Goal: Task Accomplishment & Management: Complete application form

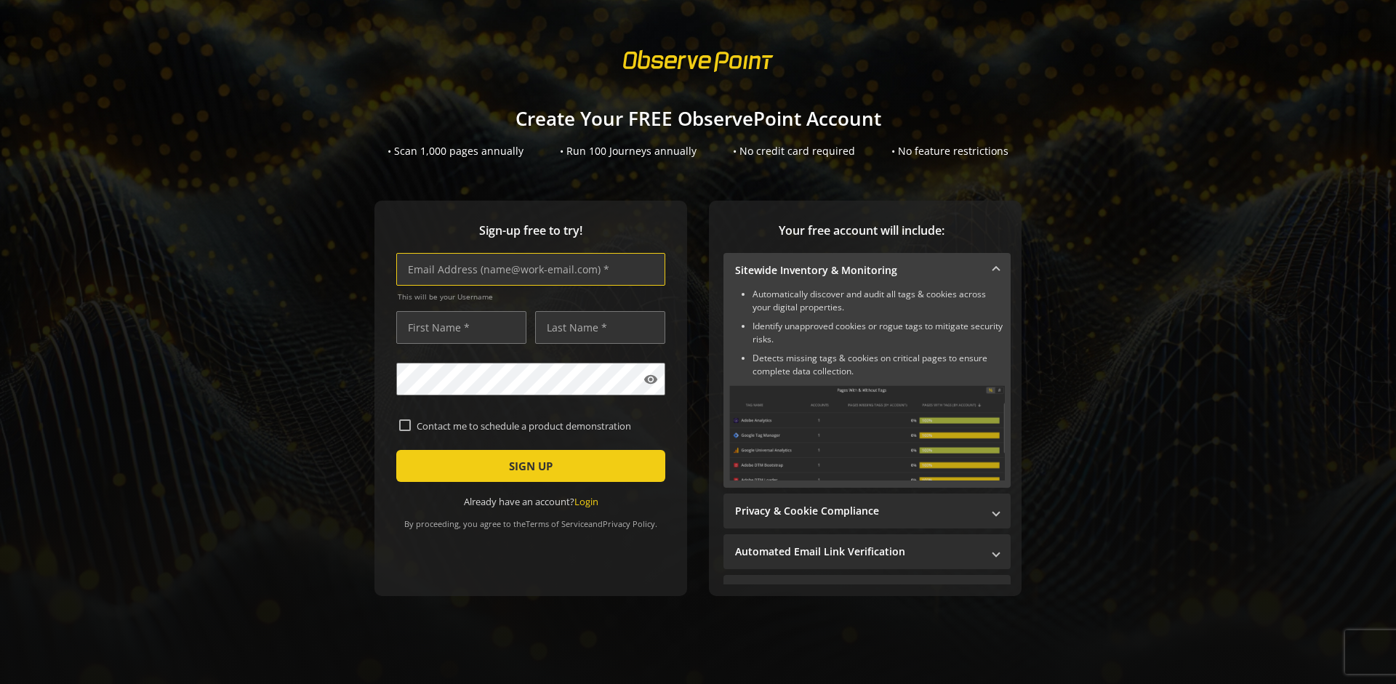
click at [527, 269] on input "text" at bounding box center [530, 269] width 269 height 33
type input "[EMAIL_ADDRESS][DOMAIN_NAME]"
click at [457, 327] on input "text" at bounding box center [461, 327] width 130 height 33
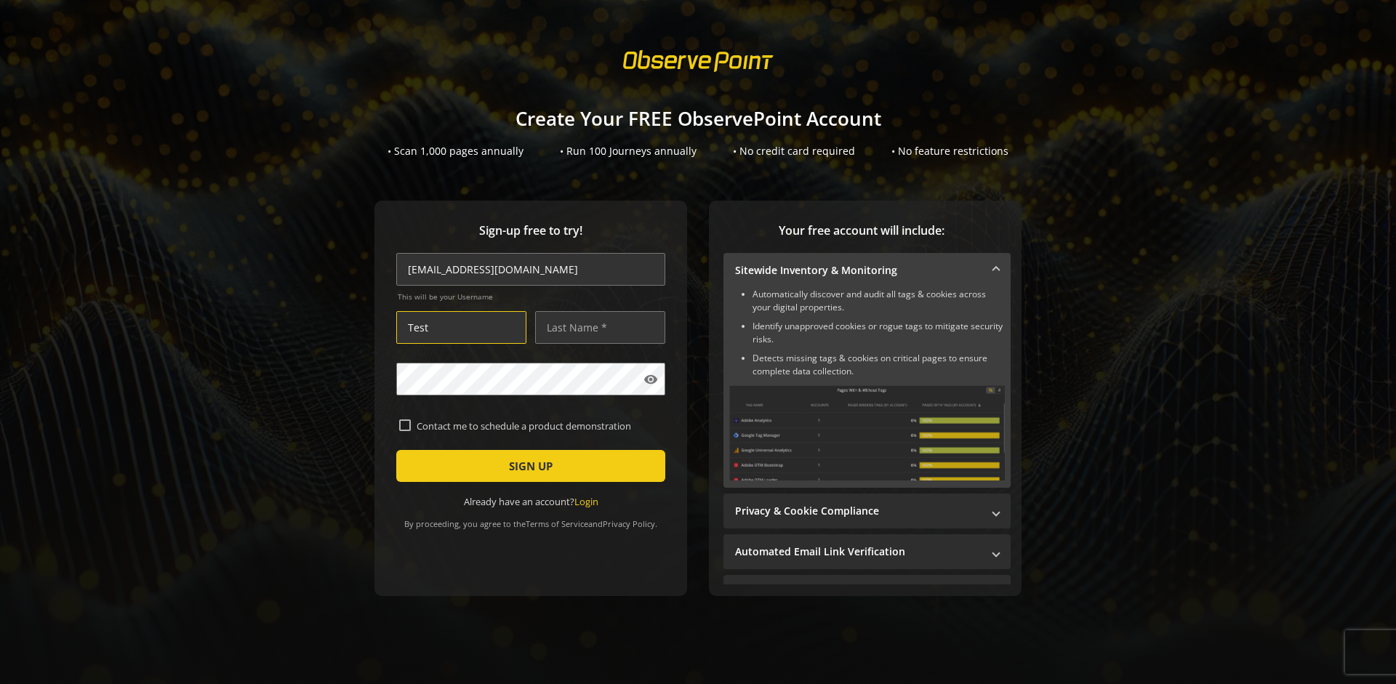
type input "Test"
click at [596, 327] on input "text" at bounding box center [600, 327] width 130 height 33
type input "Test"
click at [527, 466] on span "SIGN UP" at bounding box center [531, 466] width 44 height 26
